Goal: Transaction & Acquisition: Purchase product/service

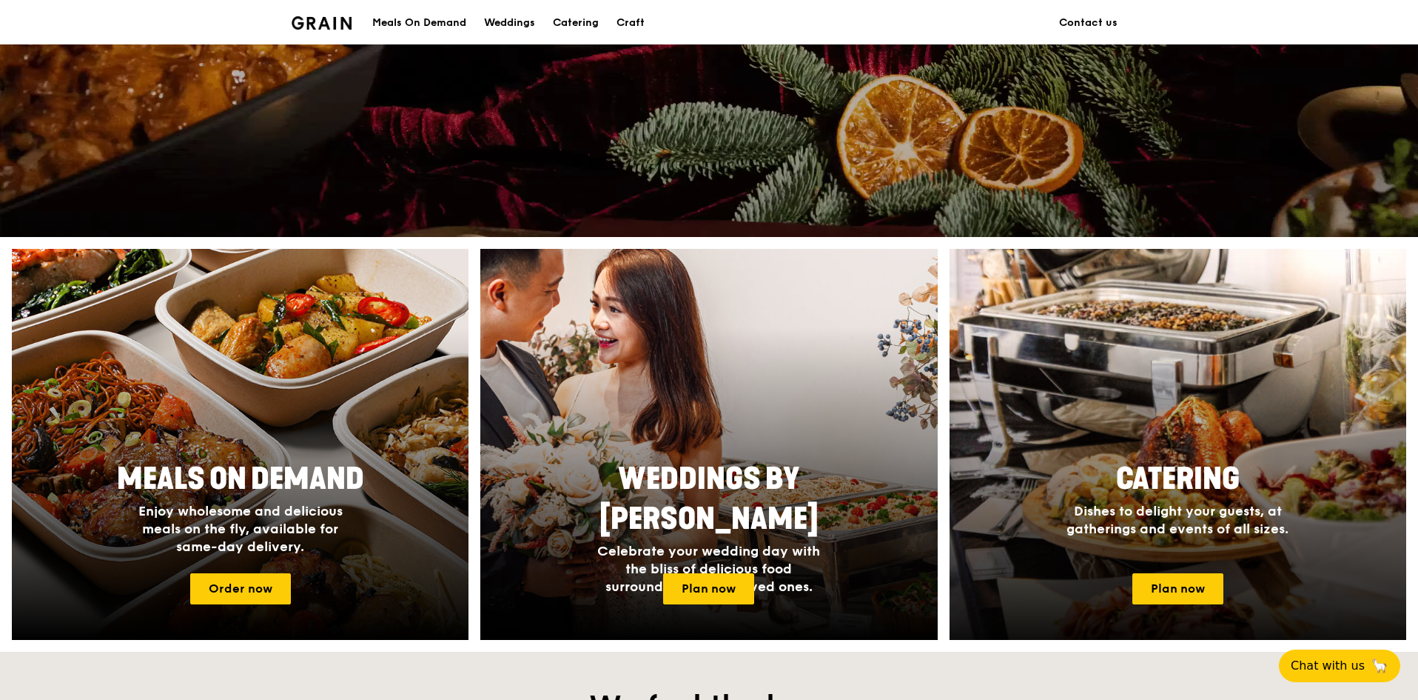
scroll to position [444, 0]
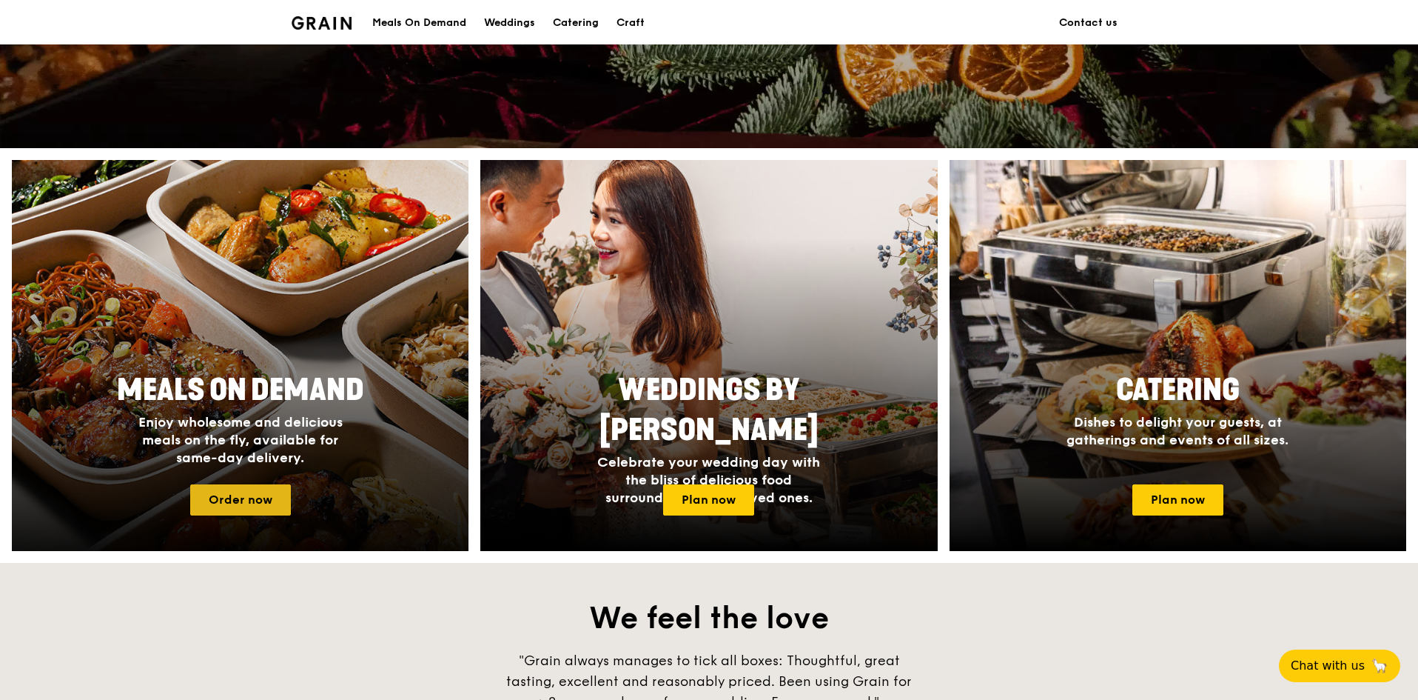
click at [250, 495] on link "Order now" at bounding box center [240, 499] width 101 height 31
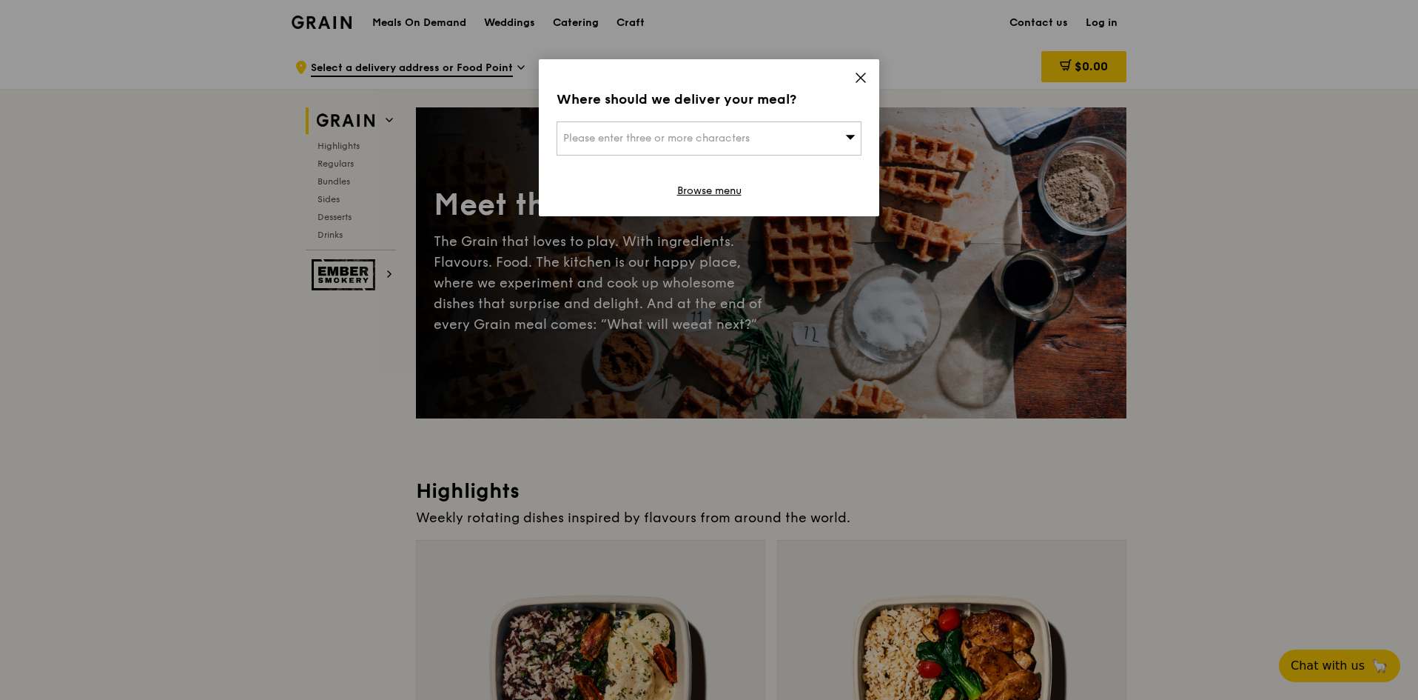
click at [806, 146] on div "Please enter three or more characters" at bounding box center [709, 138] width 305 height 34
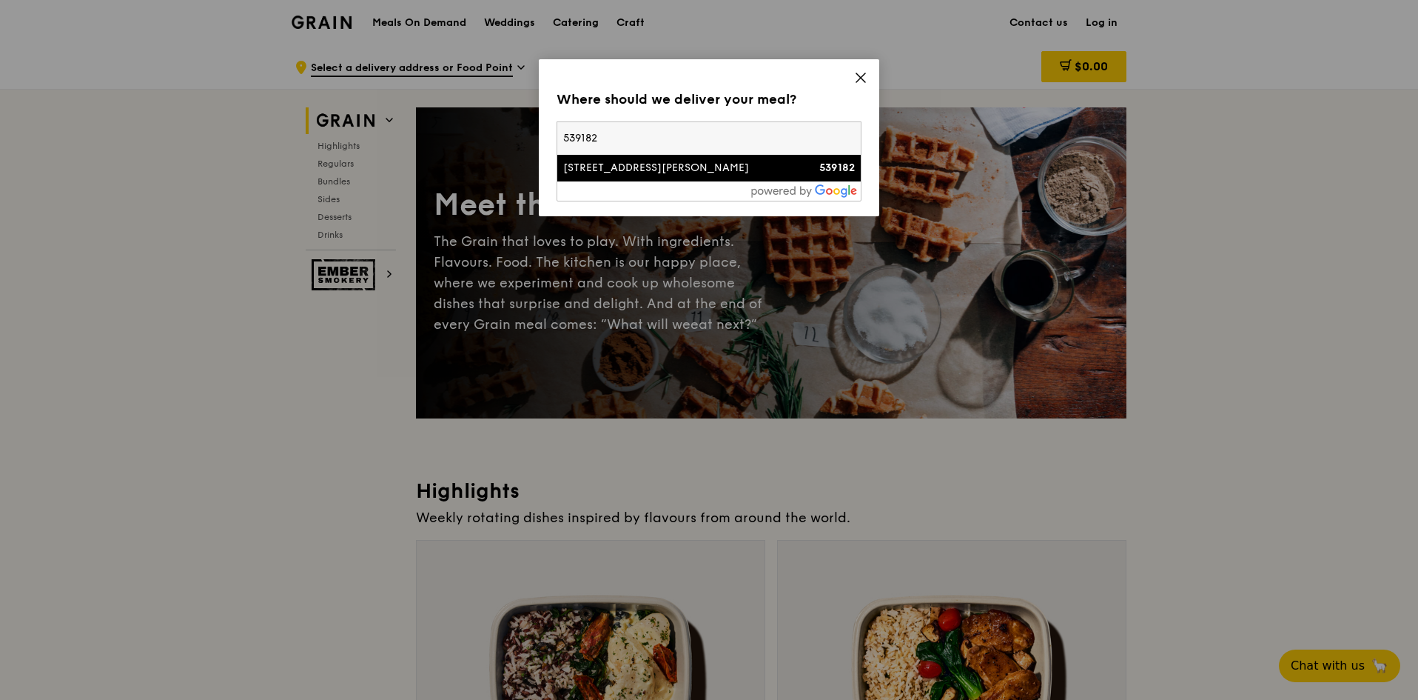
type input "539182"
click at [697, 190] on div at bounding box center [709, 190] width 304 height 19
click at [691, 172] on div "[STREET_ADDRESS][PERSON_NAME]" at bounding box center [672, 168] width 219 height 15
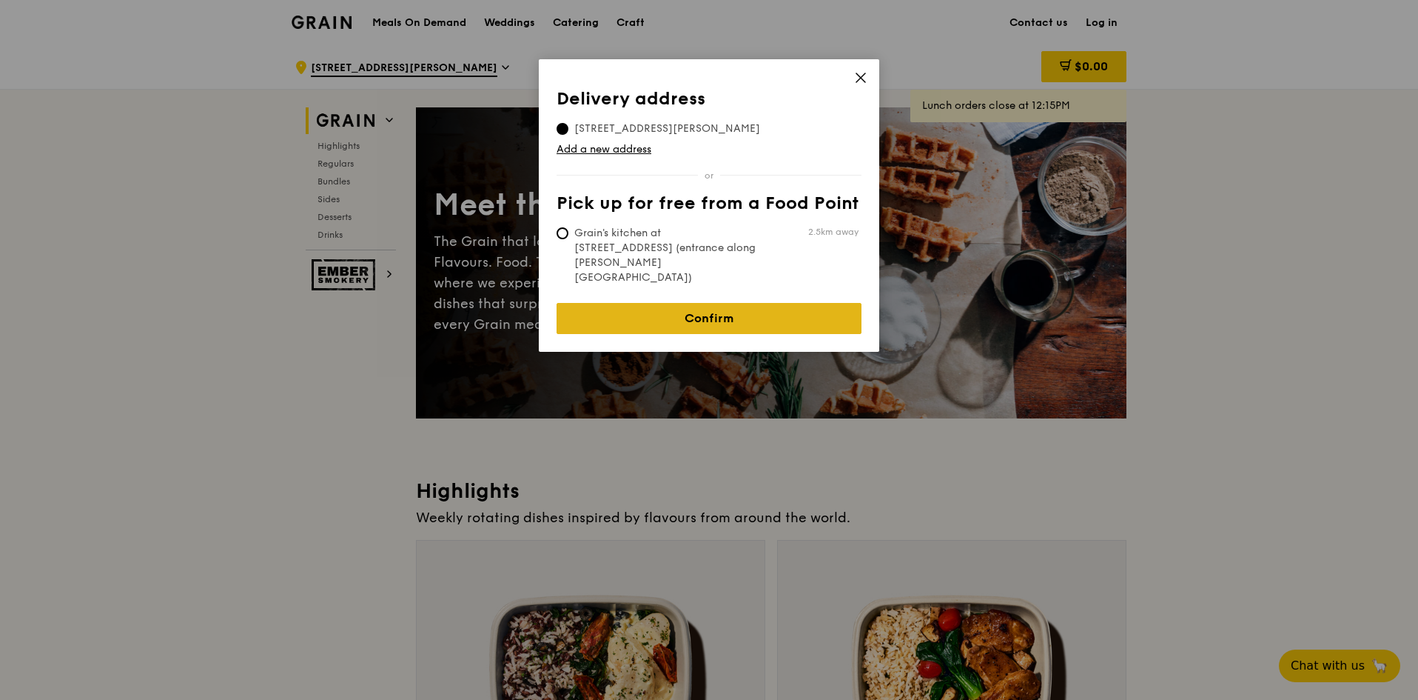
click at [754, 303] on link "Confirm" at bounding box center [709, 318] width 305 height 31
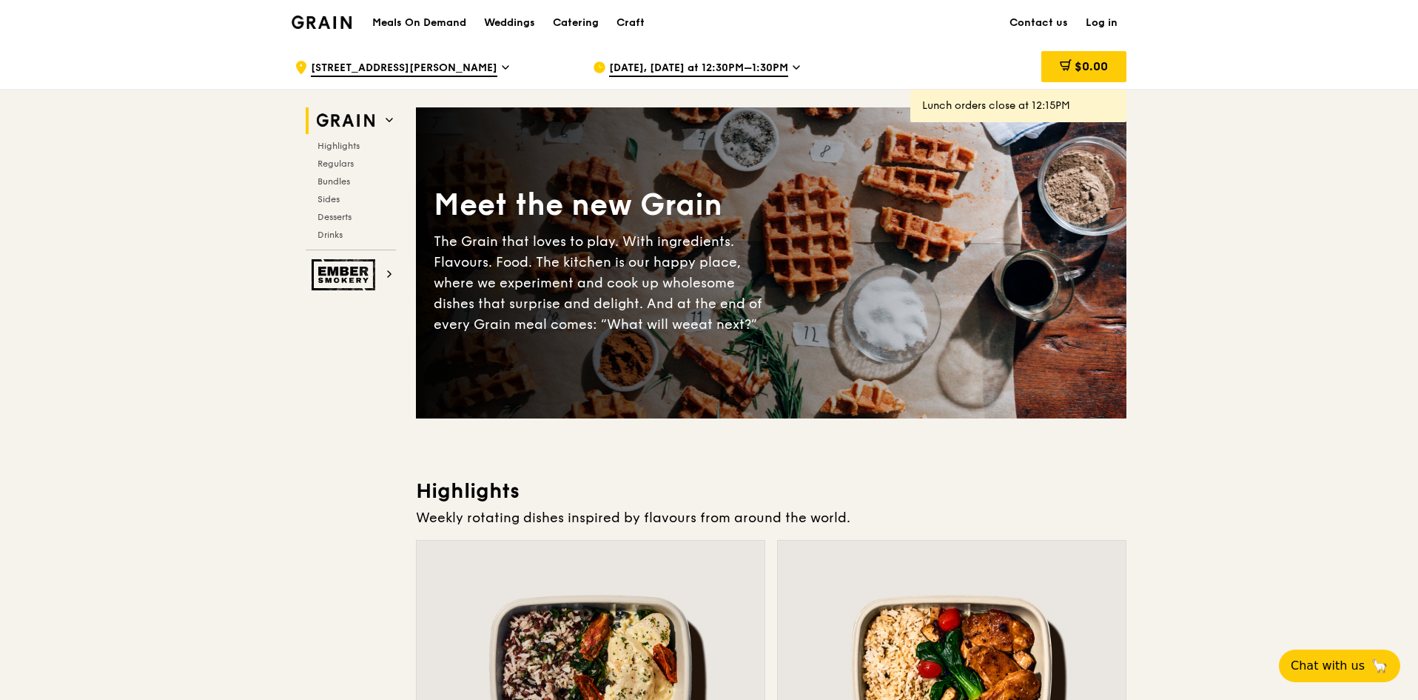
click at [761, 70] on span "[DATE], [DATE] at 12:30PM–1:30PM" at bounding box center [698, 69] width 179 height 16
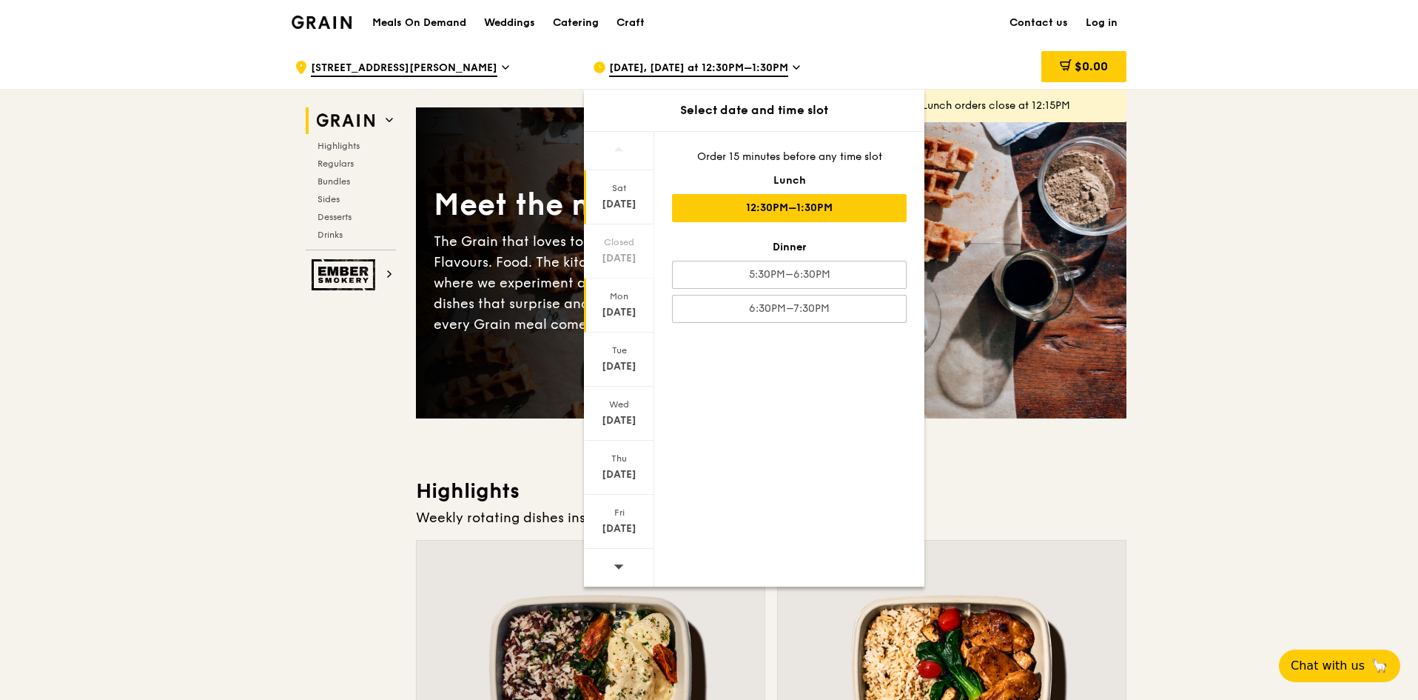
click at [629, 311] on div "[DATE]" at bounding box center [619, 312] width 66 height 15
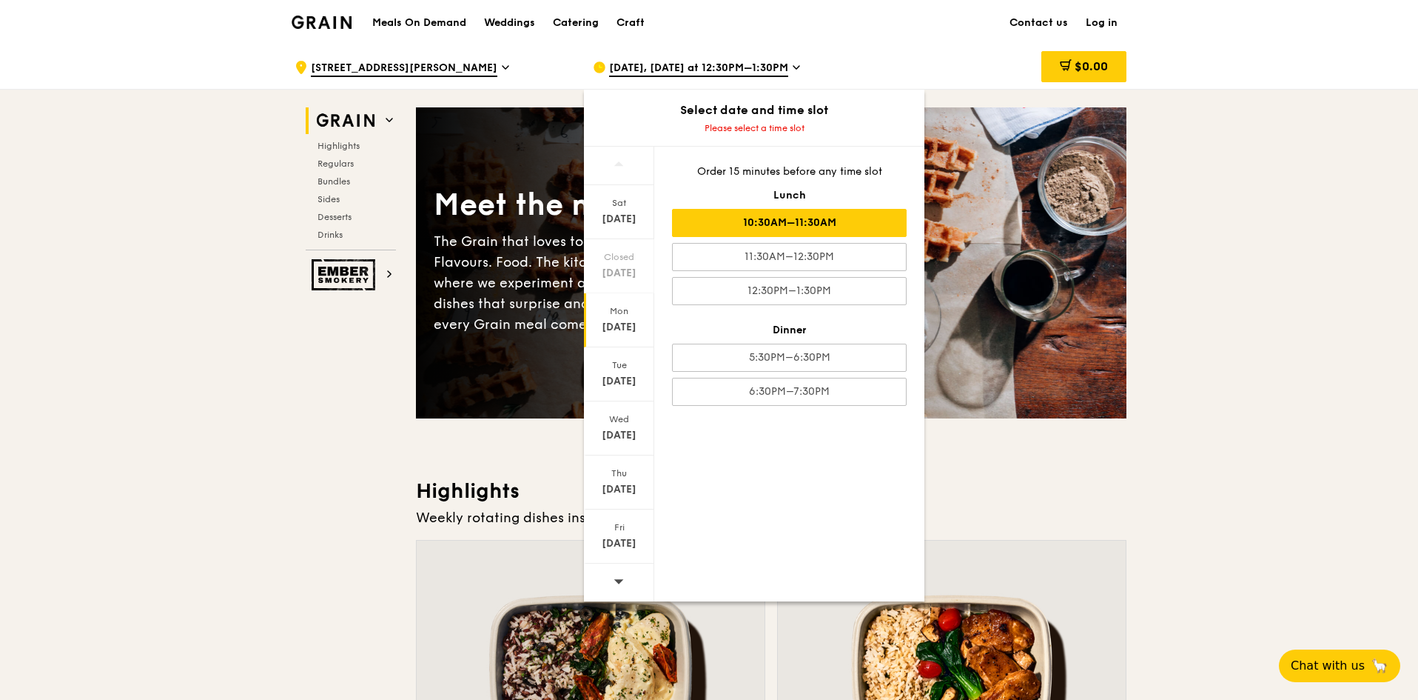
click at [757, 229] on div "10:30AM–11:30AM" at bounding box center [789, 223] width 235 height 28
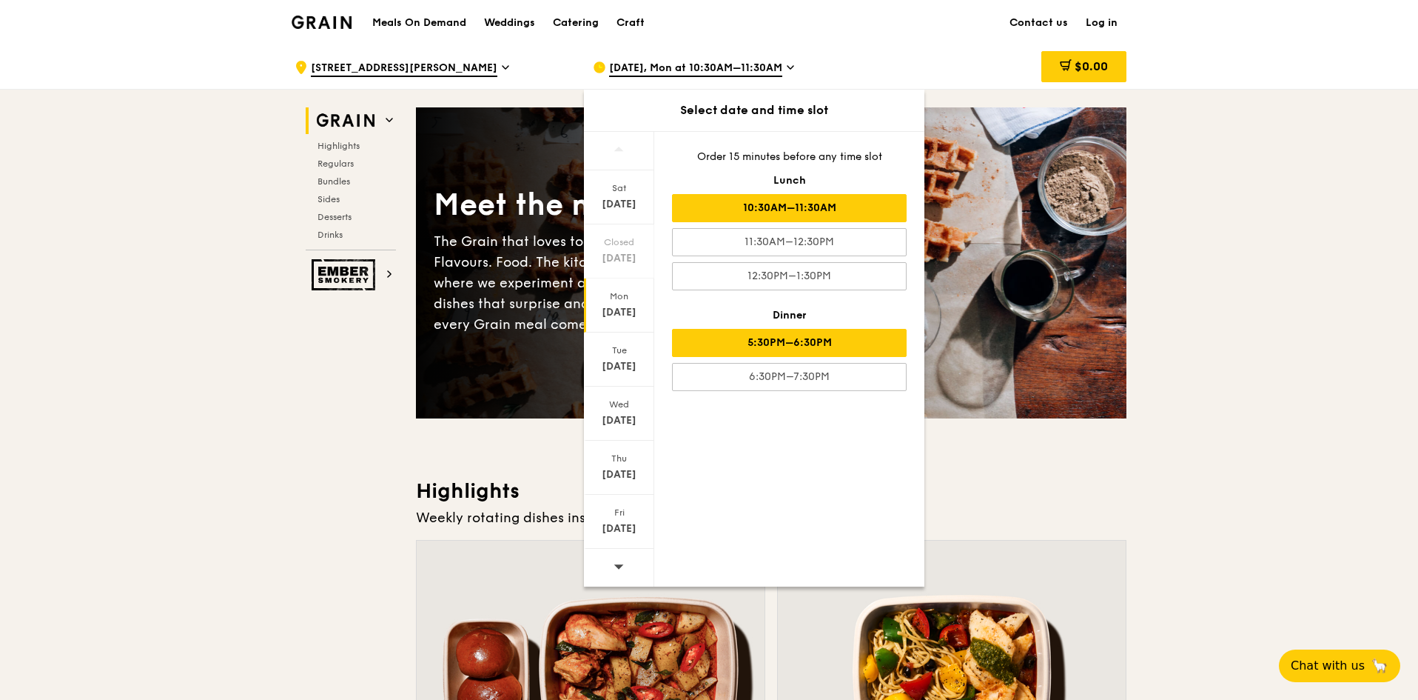
click at [807, 343] on div "5:30PM–6:30PM" at bounding box center [789, 343] width 235 height 28
click at [775, 212] on div "10:30AM–11:30AM" at bounding box center [789, 208] width 235 height 28
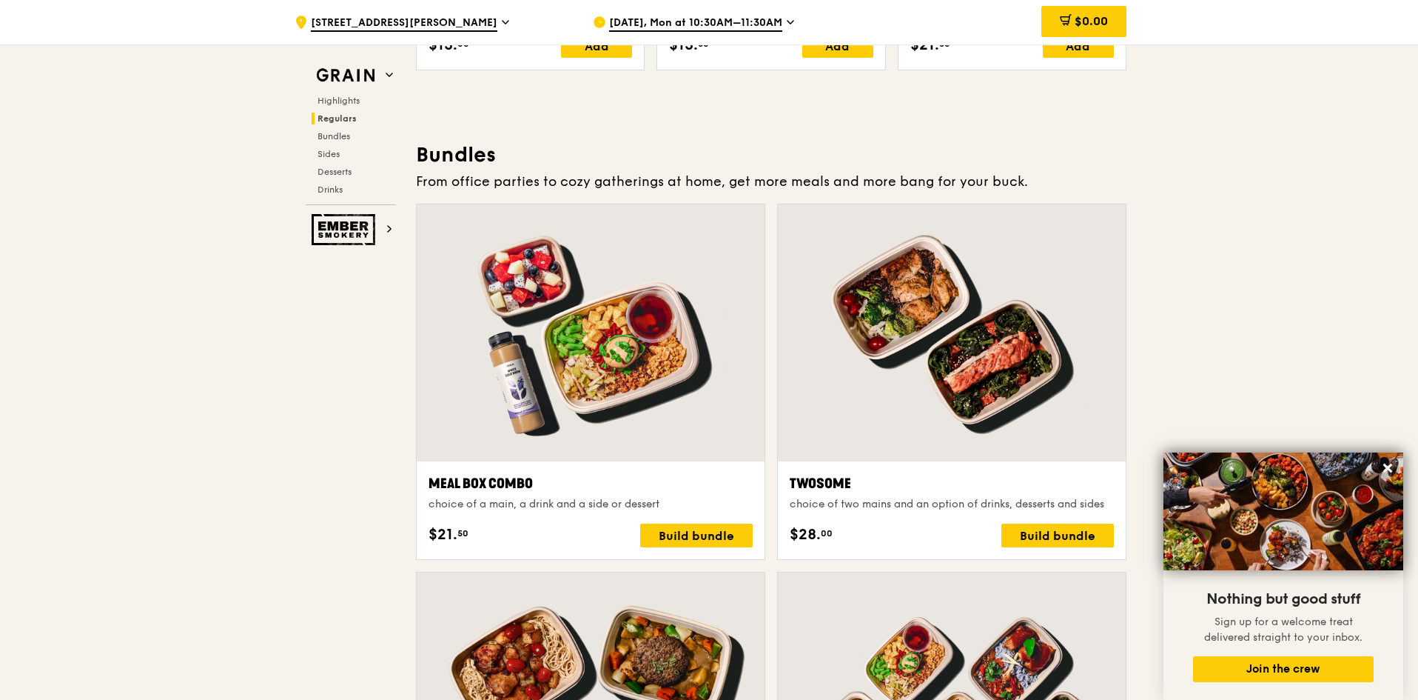
scroll to position [2206, 0]
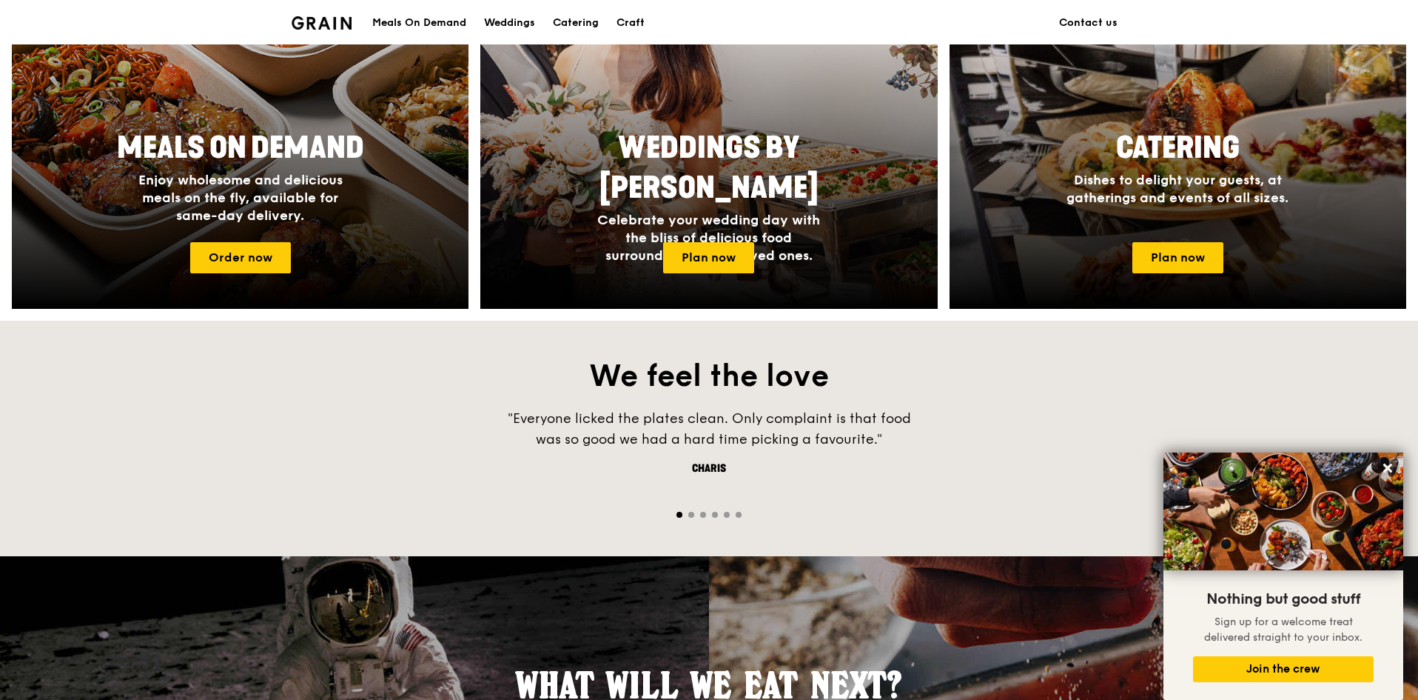
scroll to position [666, 0]
